Goal: Obtain resource: Download file/media

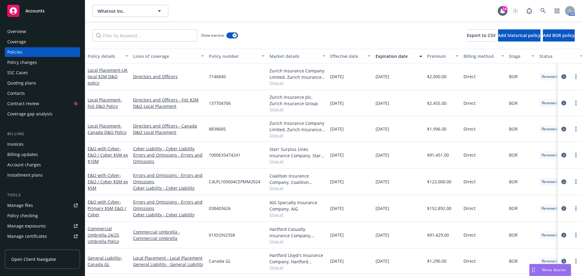
click at [35, 12] on span "Accounts" at bounding box center [34, 10] width 19 height 5
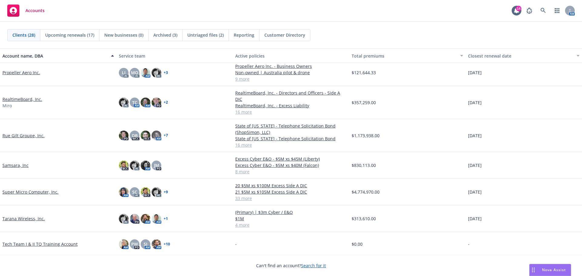
scroll to position [424, 0]
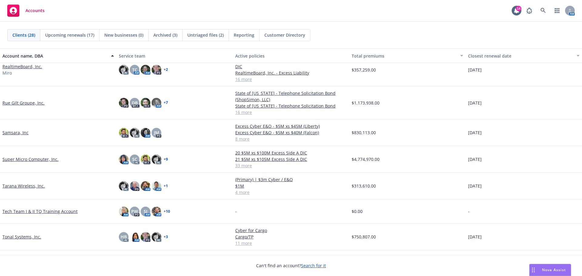
click at [30, 234] on link "Tonal Systems, Inc." at bounding box center [21, 237] width 39 height 6
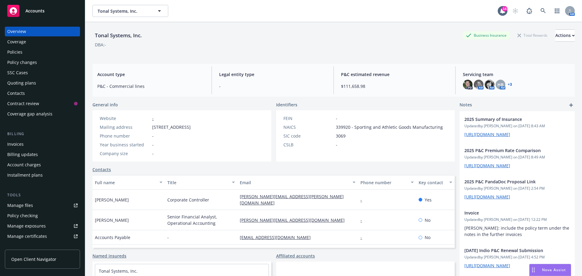
scroll to position [30, 0]
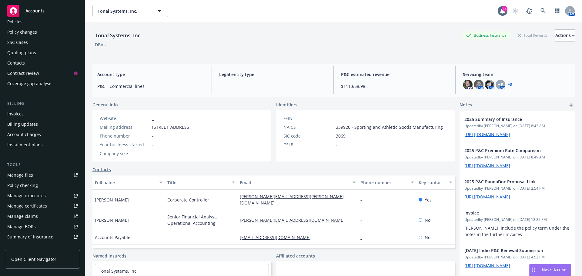
click at [27, 205] on div "Manage certificates" at bounding box center [27, 206] width 40 height 10
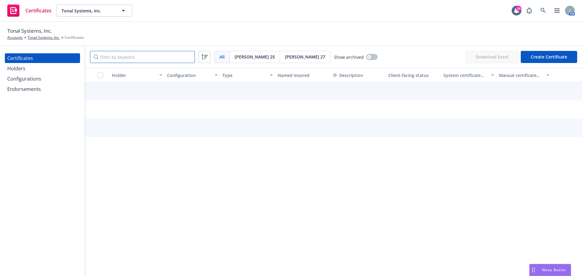
click at [133, 58] on input "Filter by keyword" at bounding box center [142, 57] width 105 height 12
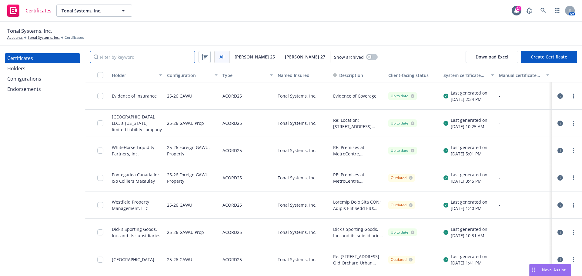
click at [103, 58] on input "Filter by keyword" at bounding box center [142, 57] width 105 height 12
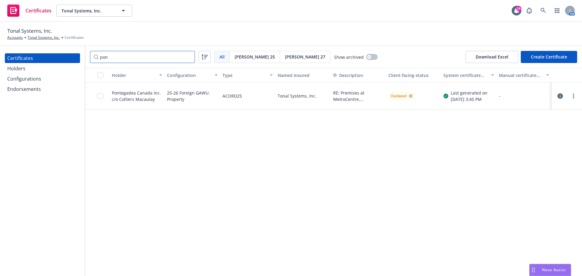
type input "pon"
click at [99, 96] on input "checkbox" at bounding box center [100, 96] width 6 height 6
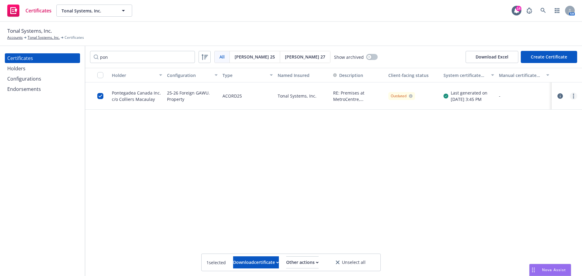
click at [573, 96] on link "more" at bounding box center [573, 95] width 7 height 7
click at [516, 204] on link "Preview a new version" at bounding box center [528, 206] width 97 height 12
click at [573, 95] on icon "more" at bounding box center [573, 96] width 1 height 5
click at [495, 109] on link "Edit" at bounding box center [528, 108] width 97 height 12
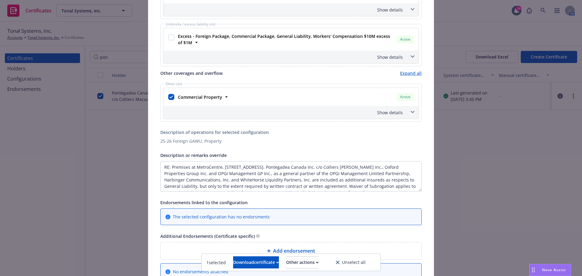
scroll to position [243, 0]
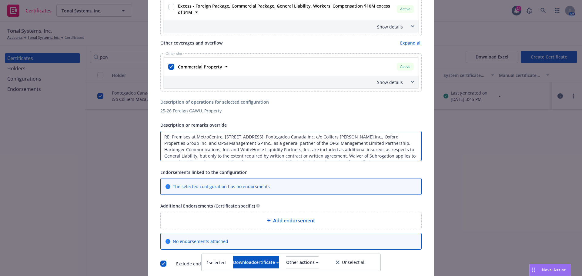
click at [375, 150] on textarea "RE: Premises at MetroCentre, [STREET_ADDRESS]. Pontegadea Canada Inc. c/o Colli…" at bounding box center [290, 146] width 261 height 30
click at [303, 150] on textarea "RE: Premises at MetroCentre, [STREET_ADDRESS]. Pontegadea Canada Inc. c/o Colli…" at bounding box center [290, 146] width 261 height 30
click at [367, 149] on textarea "RE: Premises at MetroCentre, [STREET_ADDRESS]. Pontegadea Canada Inc. c/o Colli…" at bounding box center [290, 146] width 261 height 30
paste textarea "Pontegadea Canada Inc. c/o Colliers [PERSON_NAME] Inc"
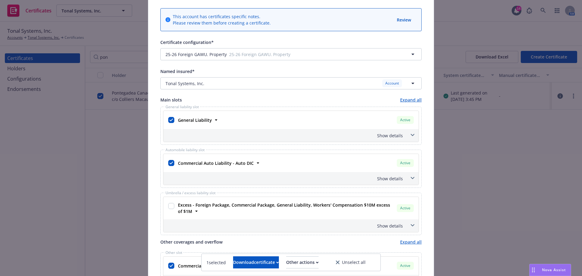
scroll to position [0, 0]
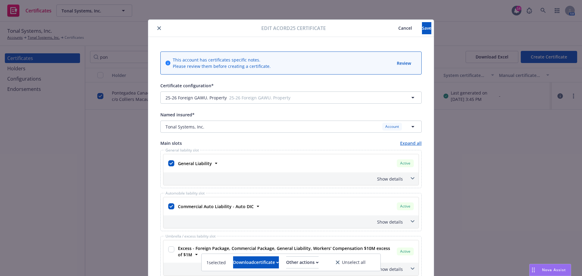
type textarea "RE: Premises at MetroCentre, [STREET_ADDRESS]. Pontegadea Canada Inc. c/o Colli…"
click at [398, 26] on span "Cancel" at bounding box center [405, 28] width 14 height 6
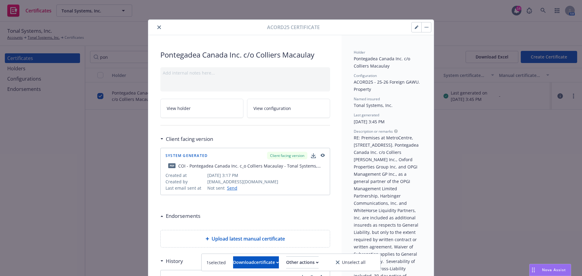
click at [158, 27] on icon "close" at bounding box center [159, 27] width 4 height 4
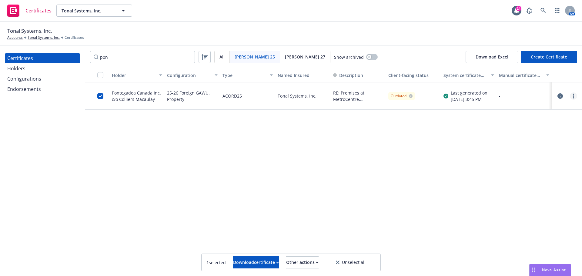
click at [575, 94] on link "more" at bounding box center [573, 95] width 7 height 7
click at [512, 204] on link "Preview a new version" at bounding box center [528, 206] width 97 height 12
click at [574, 92] on div at bounding box center [573, 95] width 7 height 7
click at [573, 95] on icon "more" at bounding box center [573, 96] width 1 height 5
click at [233, 260] on div "Download certificate" at bounding box center [256, 263] width 46 height 12
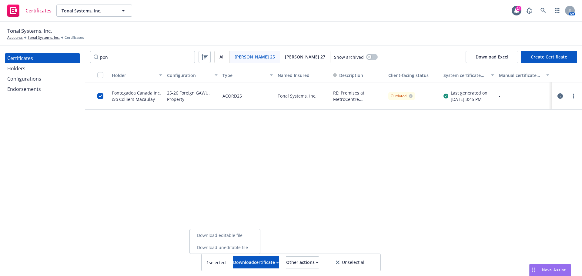
click at [233, 247] on link "Download uneditable file" at bounding box center [225, 248] width 70 height 12
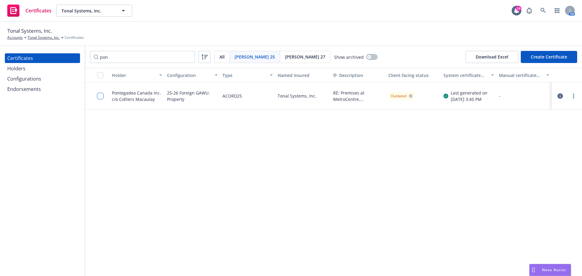
click at [100, 96] on input "checkbox" at bounding box center [100, 96] width 6 height 6
click at [573, 95] on circle "more" at bounding box center [573, 94] width 1 height 1
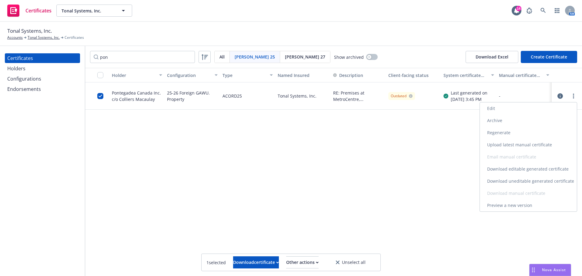
click at [510, 131] on link "Regenerate" at bounding box center [528, 133] width 97 height 12
